Goal: Information Seeking & Learning: Learn about a topic

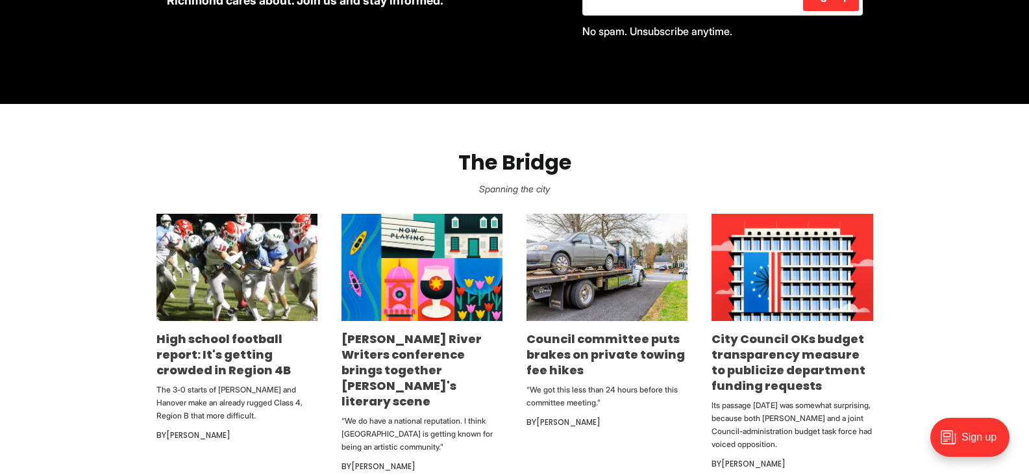
scroll to position [714, 0]
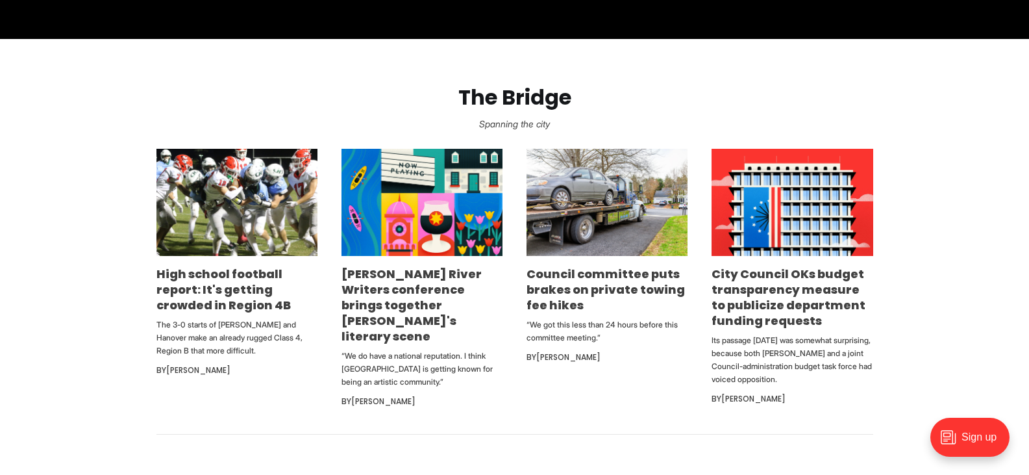
click at [988, 285] on section "The Bridge Spanning the city High school football report: It's getting crowded …" at bounding box center [514, 236] width 1029 height 395
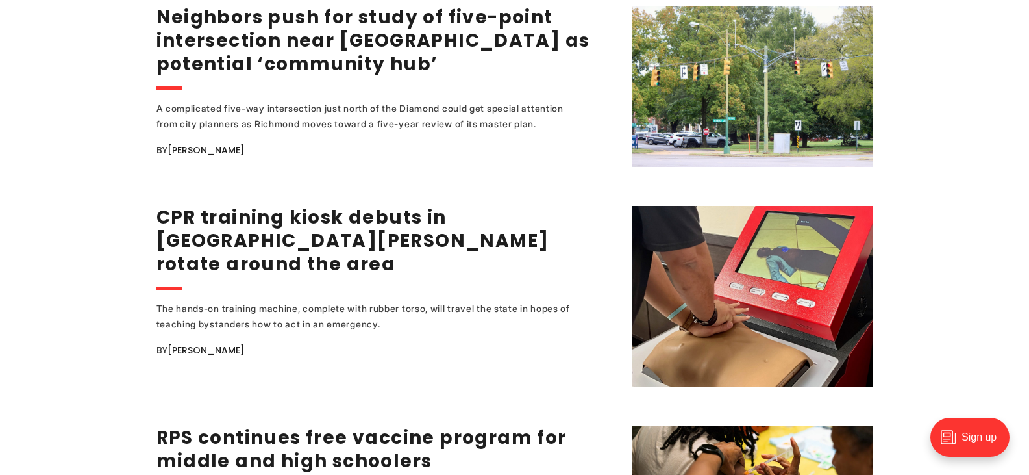
scroll to position [2402, 0]
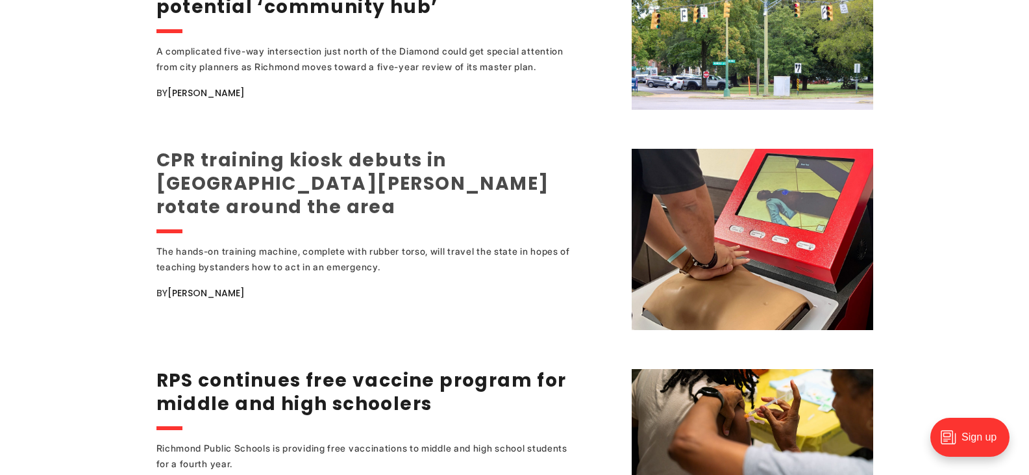
click at [340, 176] on link "CPR training kiosk debuts in [GEOGRAPHIC_DATA][PERSON_NAME] rotate around the a…" at bounding box center [352, 183] width 393 height 72
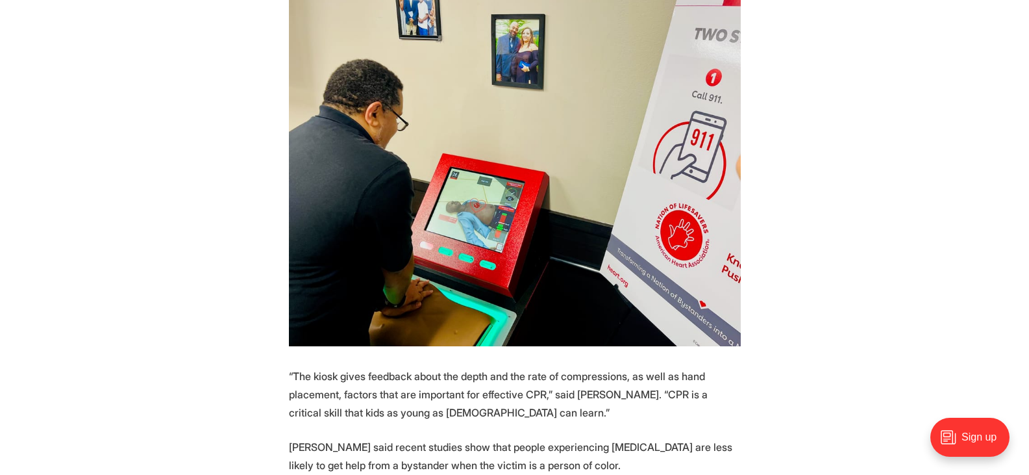
scroll to position [1018, 0]
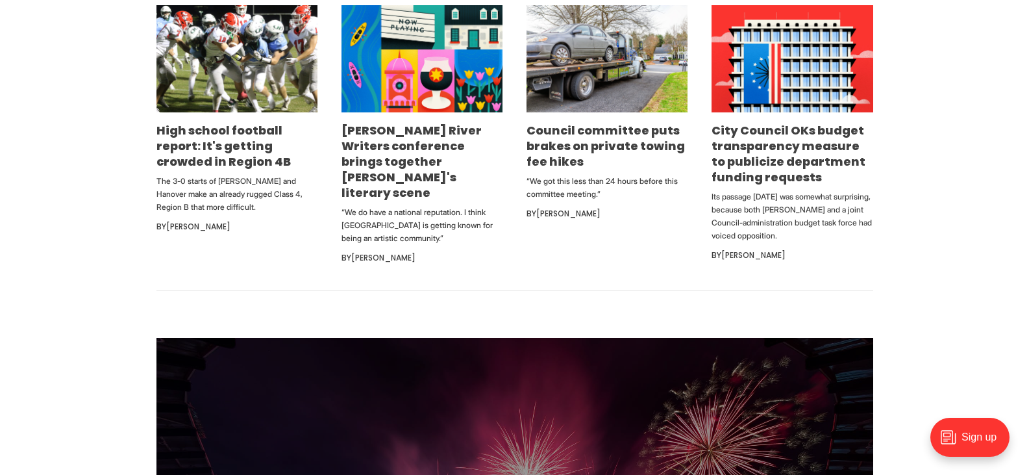
scroll to position [779, 0]
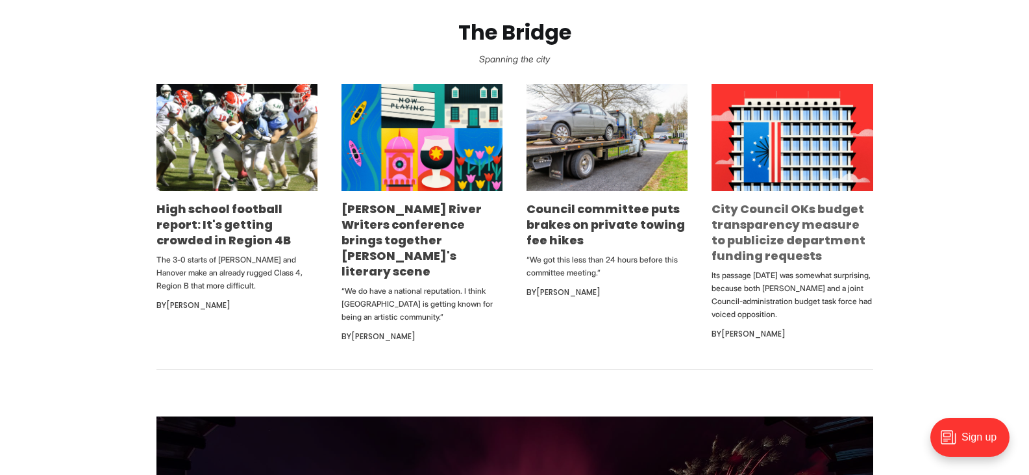
click at [745, 222] on link "City Council OKs budget transparency measure to publicize department funding re…" at bounding box center [789, 232] width 154 height 63
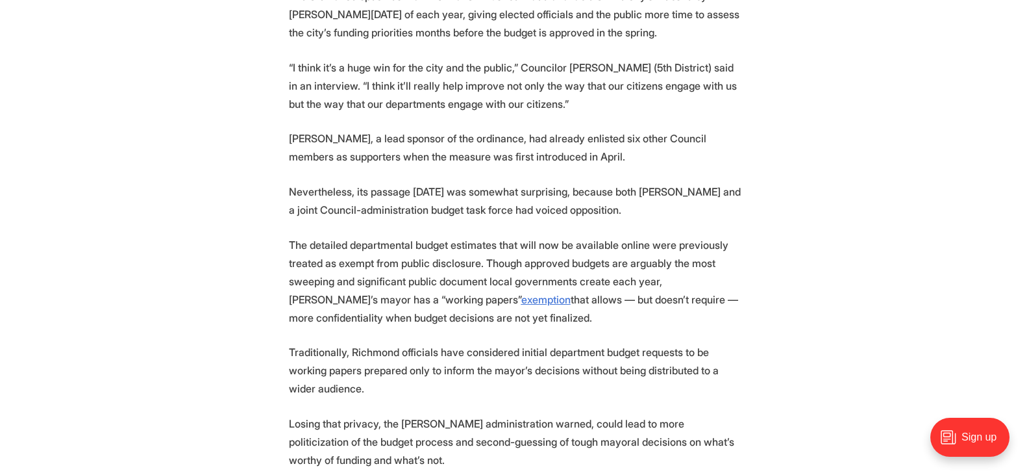
scroll to position [714, 0]
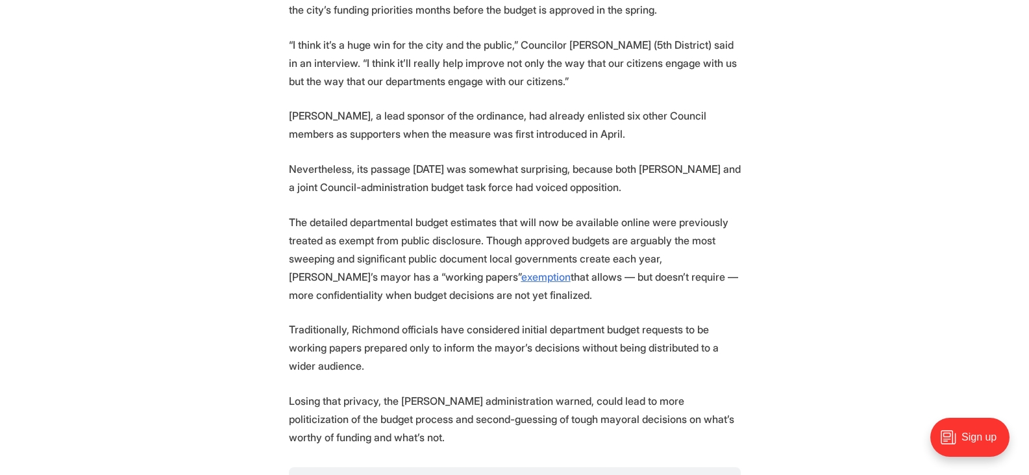
click at [658, 271] on p "The detailed departmental budget estimates that will now be available online we…" at bounding box center [515, 258] width 452 height 91
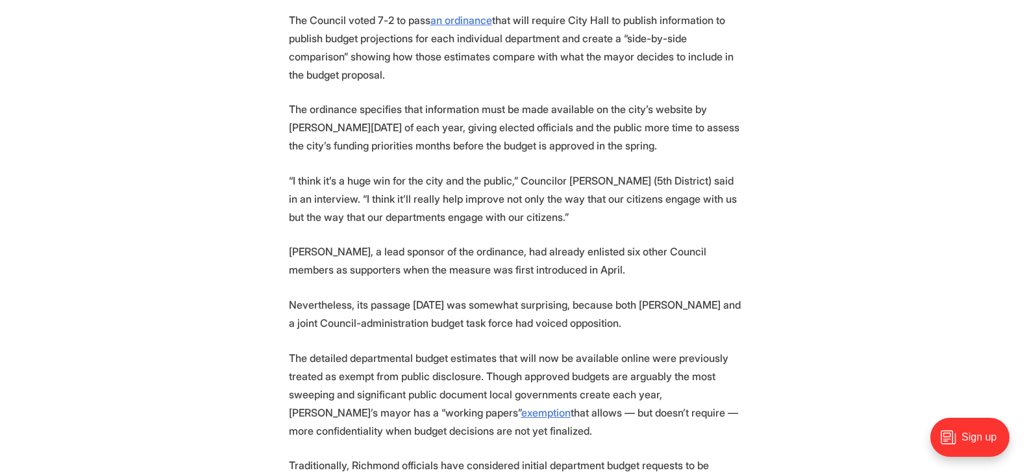
scroll to position [584, 0]
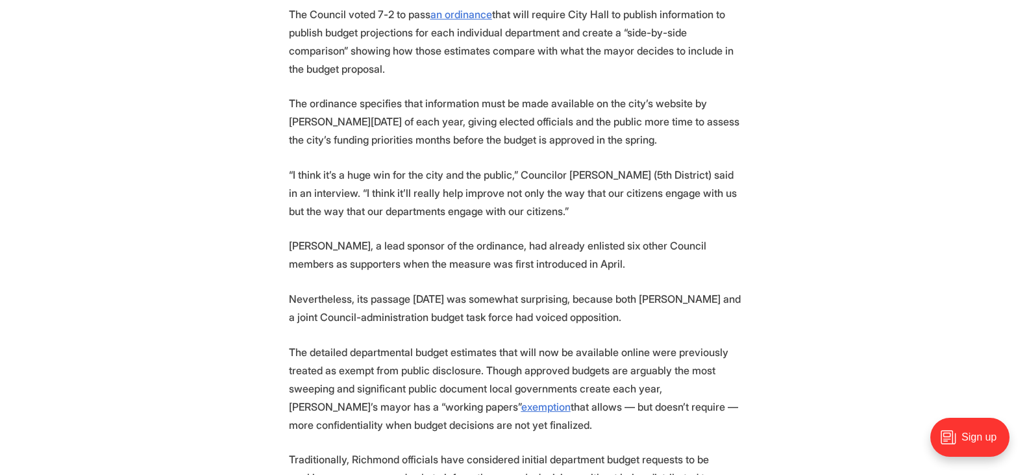
click at [682, 371] on p "The detailed departmental budget estimates that will now be available online we…" at bounding box center [515, 388] width 452 height 91
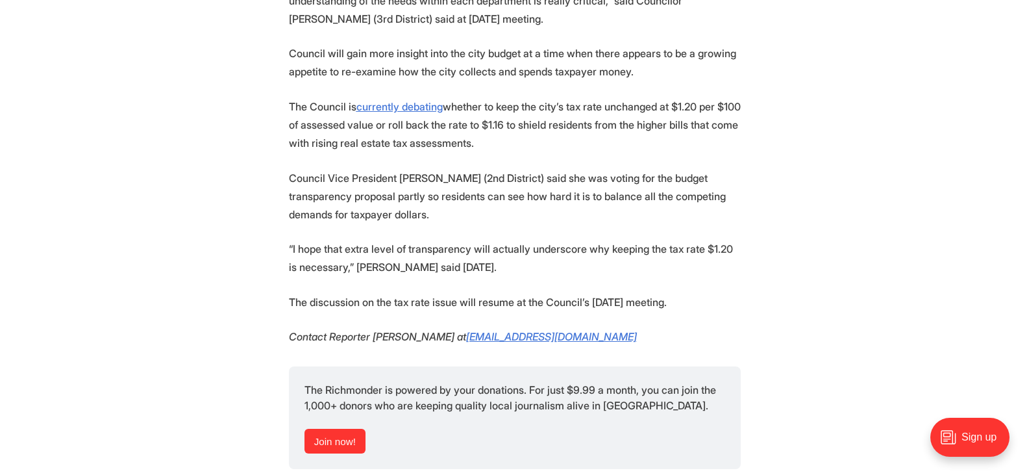
scroll to position [1688, 0]
